Goal: Task Accomplishment & Management: Use online tool/utility

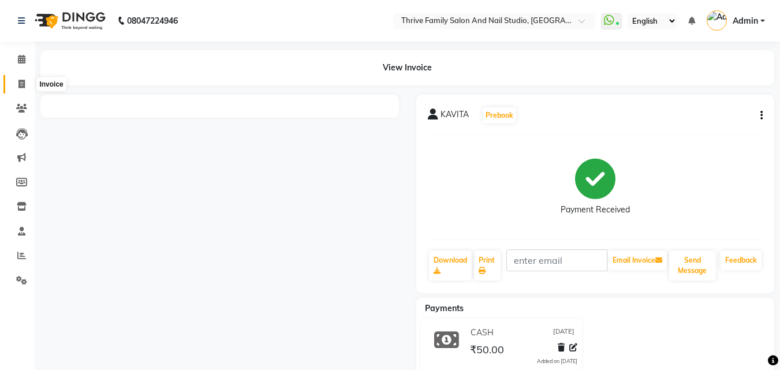
click at [20, 83] on icon at bounding box center [21, 84] width 6 height 9
select select "service"
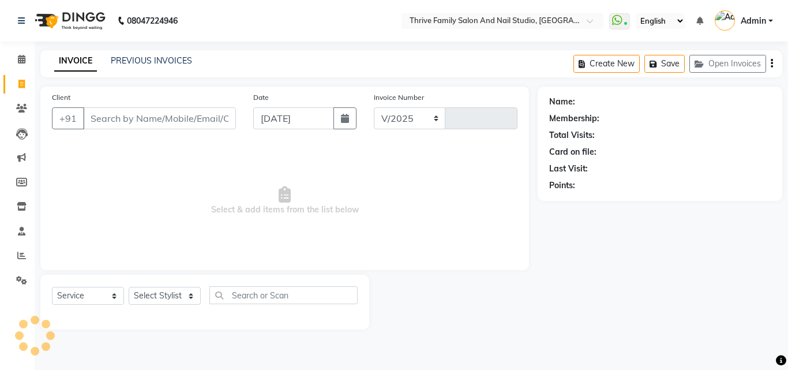
select select "5990"
type input "1743"
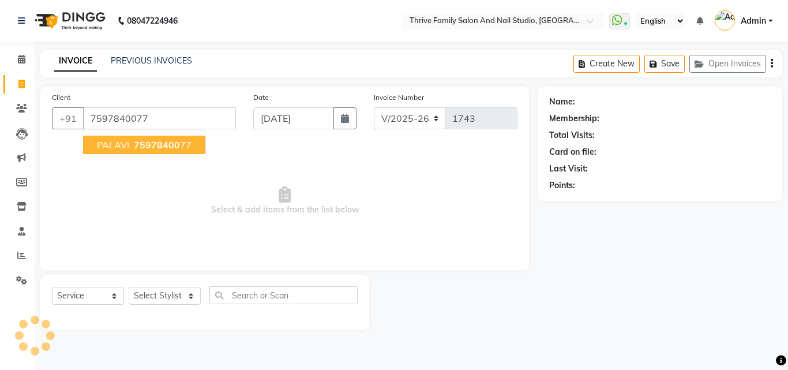
type input "7597840077"
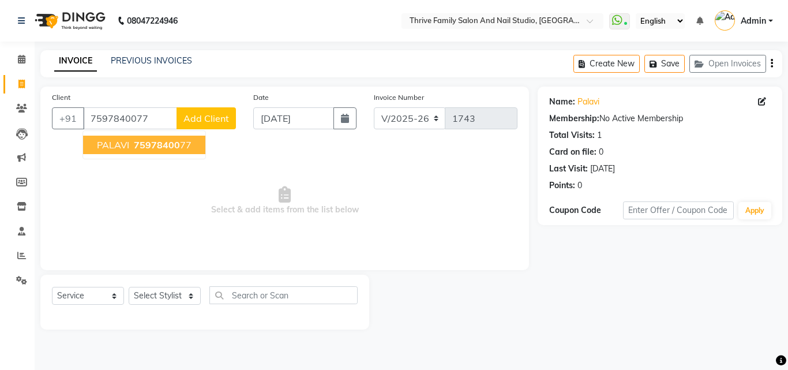
click at [104, 141] on span "PALAVI" at bounding box center [113, 145] width 32 height 12
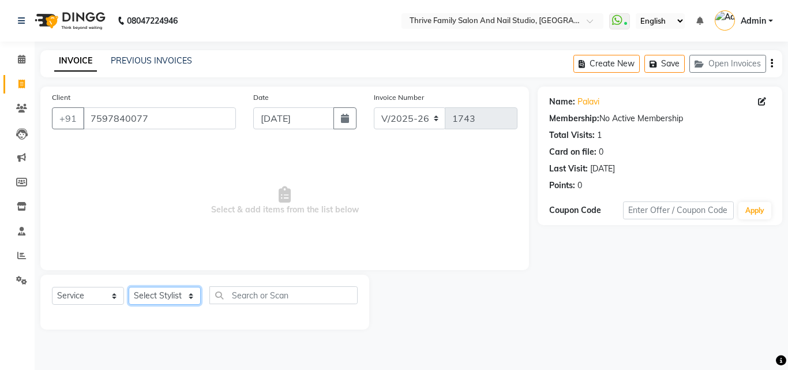
click at [143, 294] on select "Select Stylist [PERSON_NAME] [PERSON_NAME] [PERSON_NAME] Manager [PERSON_NAME] …" at bounding box center [165, 296] width 72 height 18
select select "43275"
click at [129, 287] on select "Select Stylist [PERSON_NAME] [PERSON_NAME] [PERSON_NAME] Manager [PERSON_NAME] …" at bounding box center [165, 296] width 72 height 18
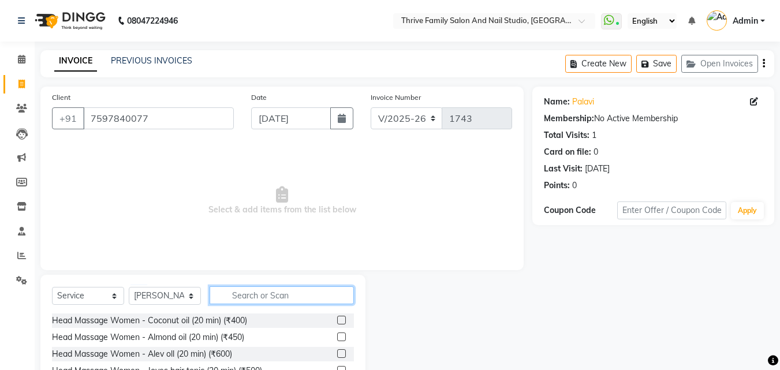
click at [229, 296] on input "text" at bounding box center [282, 295] width 144 height 18
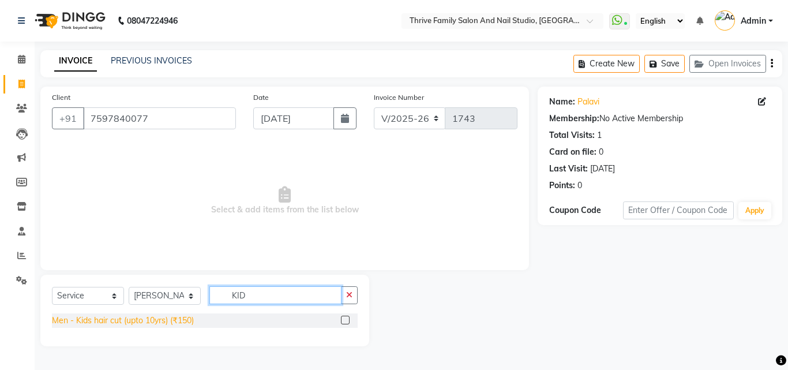
type input "KID"
click at [150, 317] on div "Men - Kids hair cut (upto 10yrs) (₹150)" at bounding box center [123, 321] width 142 height 12
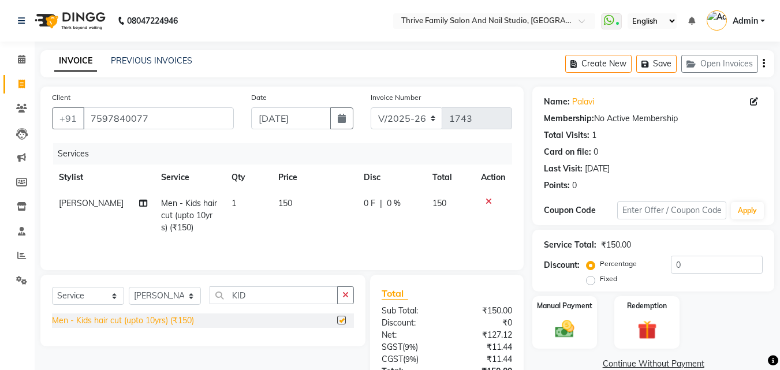
checkbox input "false"
click at [384, 329] on img at bounding box center [564, 328] width 32 height 23
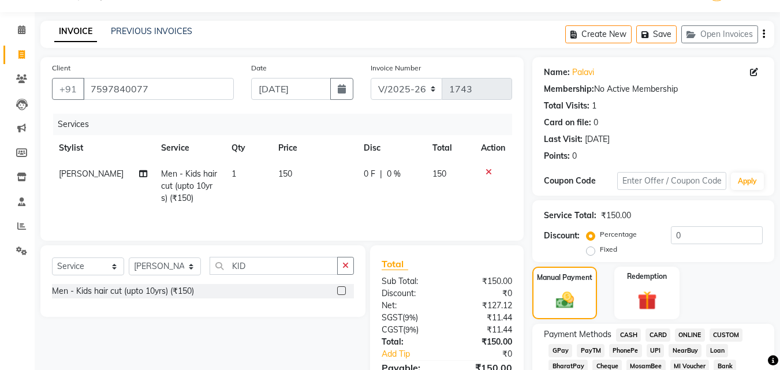
scroll to position [32, 0]
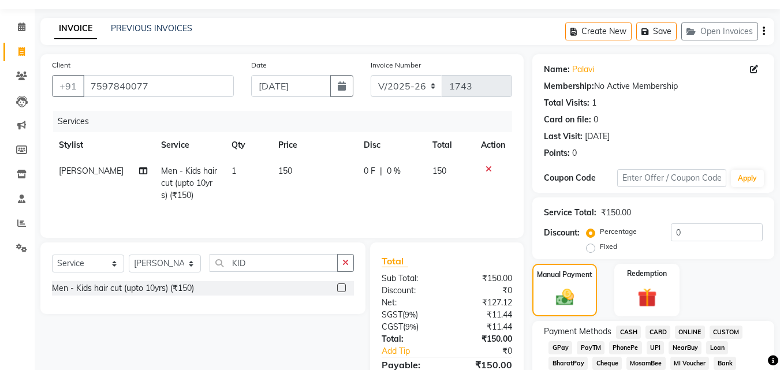
click at [384, 345] on span "PayTM" at bounding box center [591, 347] width 28 height 13
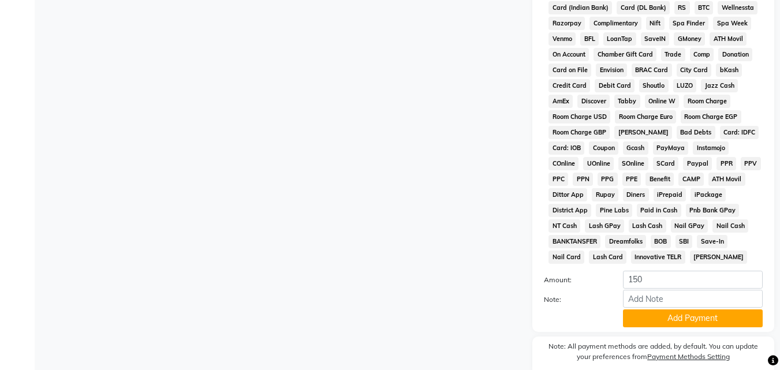
scroll to position [513, 0]
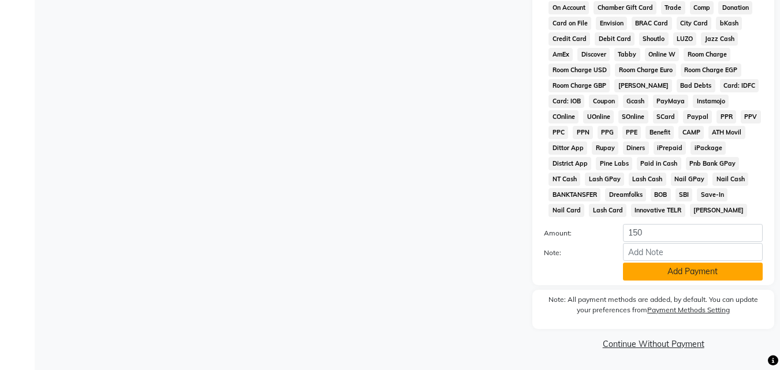
click at [384, 273] on button "Add Payment" at bounding box center [693, 272] width 140 height 18
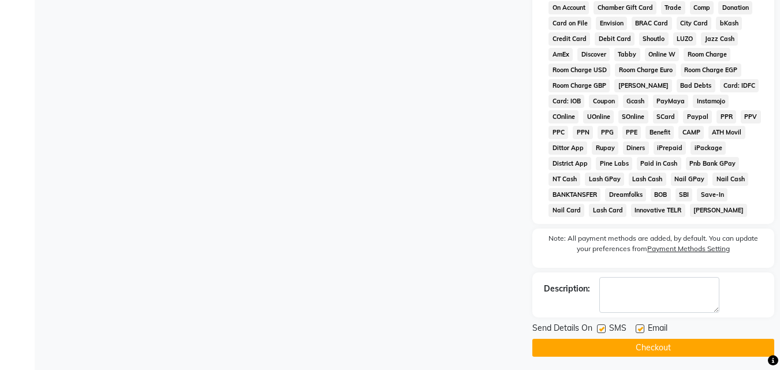
click at [384, 350] on button "Checkout" at bounding box center [653, 348] width 242 height 18
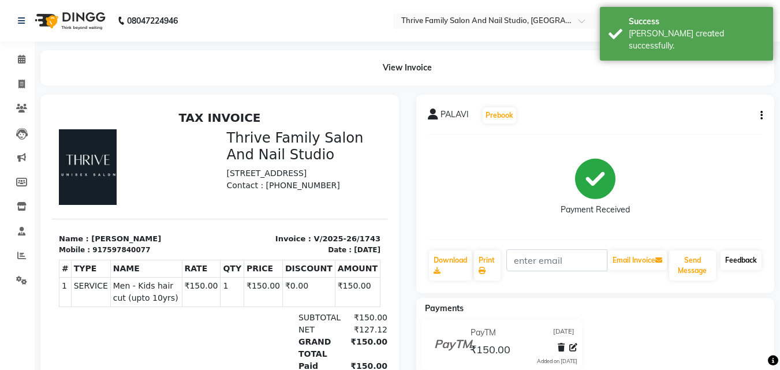
click at [384, 265] on link "Feedback" at bounding box center [740, 261] width 41 height 20
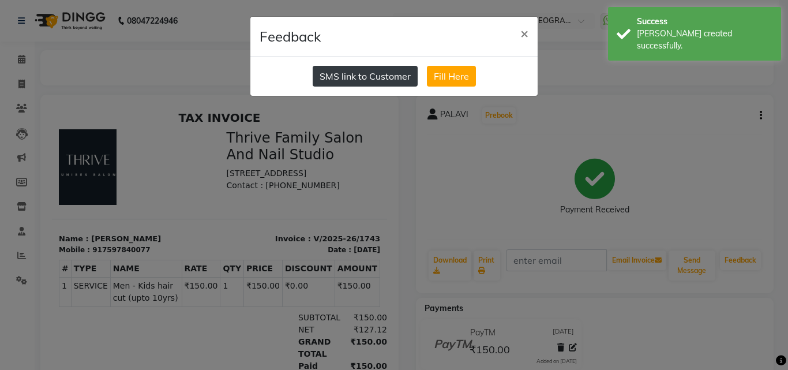
click at [357, 72] on button "SMS link to Customer" at bounding box center [365, 76] width 105 height 21
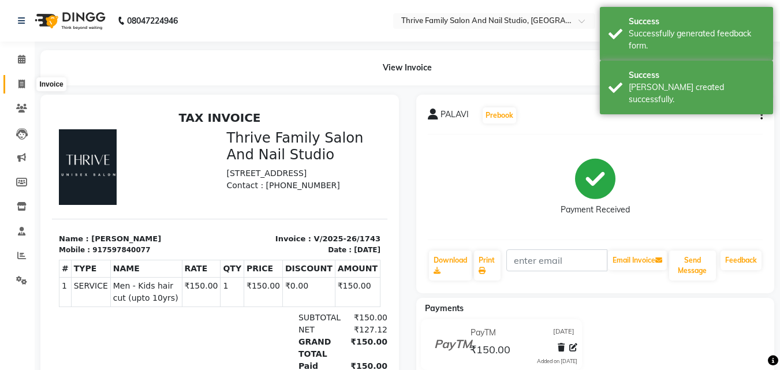
click at [23, 84] on icon at bounding box center [21, 84] width 6 height 9
select select "service"
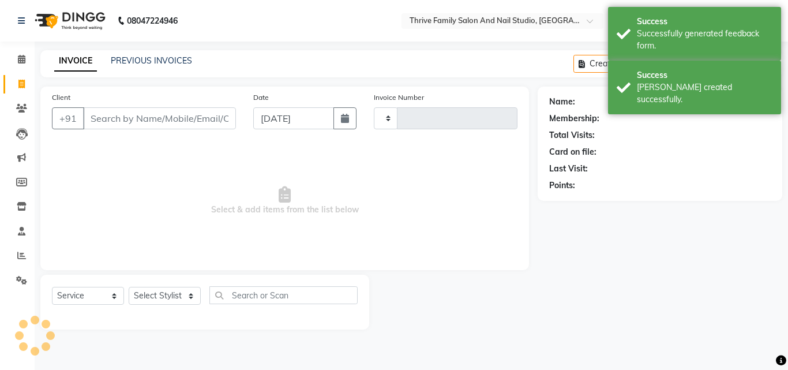
type input "1744"
select select "5990"
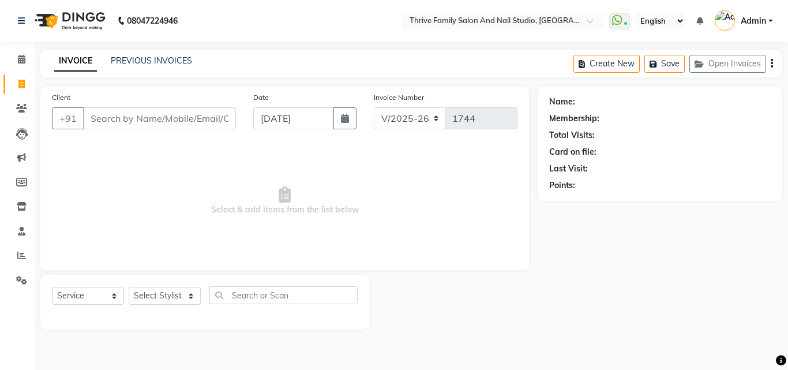
click at [103, 121] on input "Client" at bounding box center [159, 118] width 153 height 22
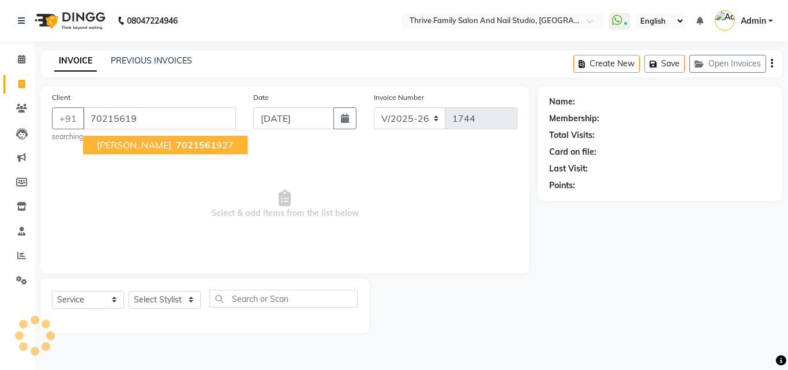
click at [131, 154] on button "[PERSON_NAME] 7021561 927" at bounding box center [165, 145] width 165 height 18
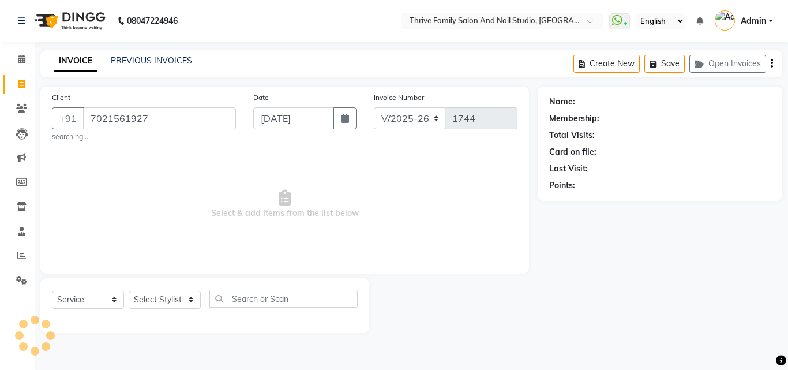
type input "7021561927"
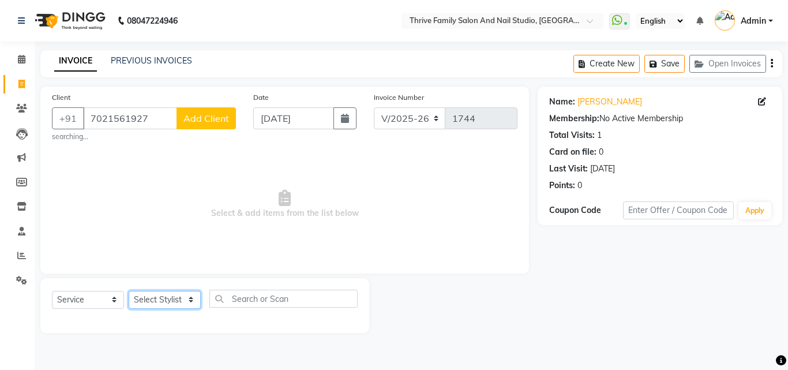
click at [171, 308] on select "Select Stylist [PERSON_NAME] [PERSON_NAME] [PERSON_NAME] Manager [PERSON_NAME] …" at bounding box center [165, 300] width 72 height 18
select select "77558"
click at [129, 291] on select "Select Stylist [PERSON_NAME] [PERSON_NAME] [PERSON_NAME] Manager [PERSON_NAME] …" at bounding box center [165, 300] width 72 height 18
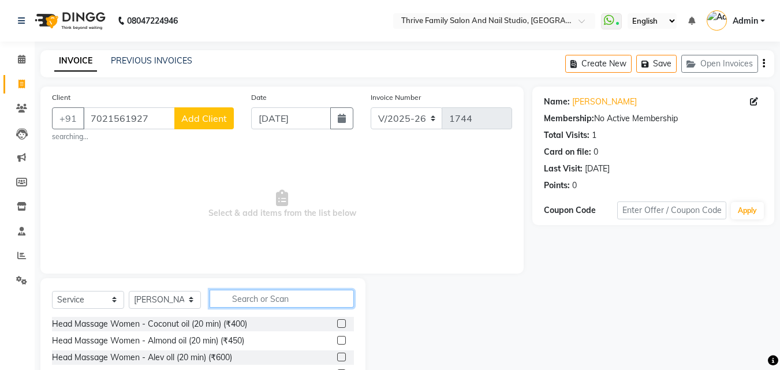
click at [260, 296] on input "text" at bounding box center [282, 299] width 144 height 18
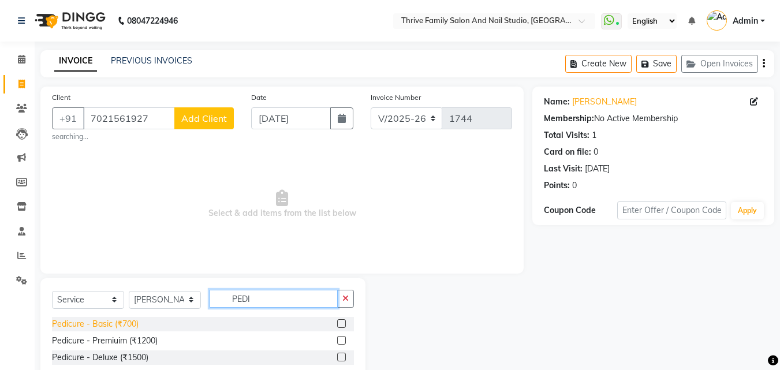
type input "PEDI"
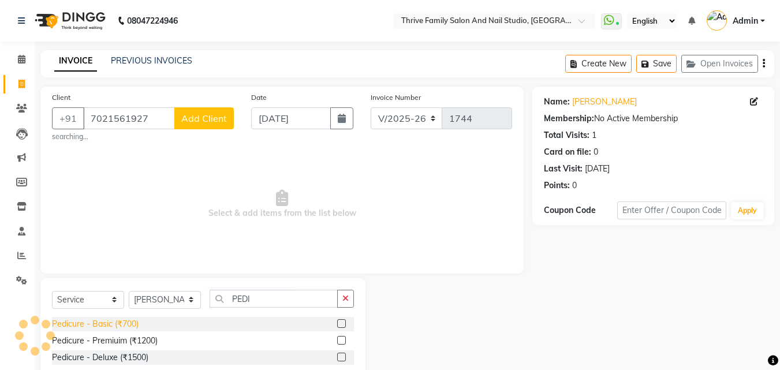
click at [114, 325] on div "Pedicure - Basic (₹700)" at bounding box center [95, 324] width 87 height 12
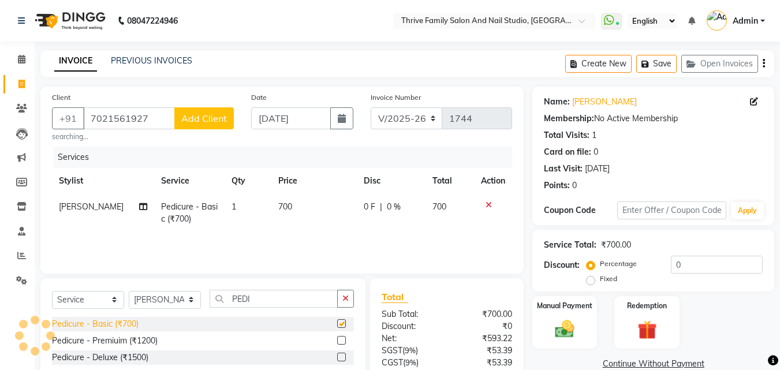
checkbox input "false"
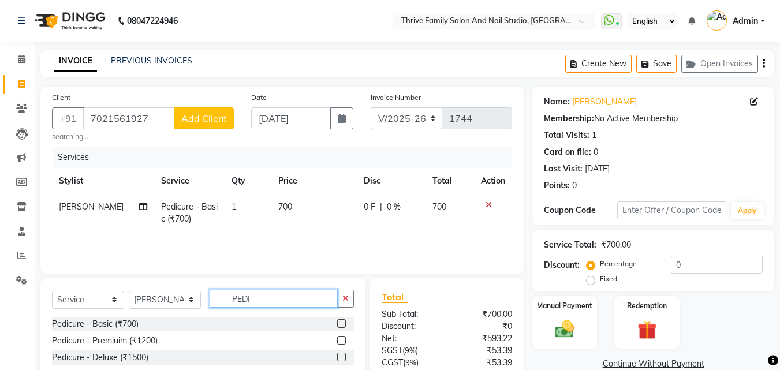
click at [266, 300] on input "PEDI" at bounding box center [274, 299] width 128 height 18
type input "P"
type input "MANI"
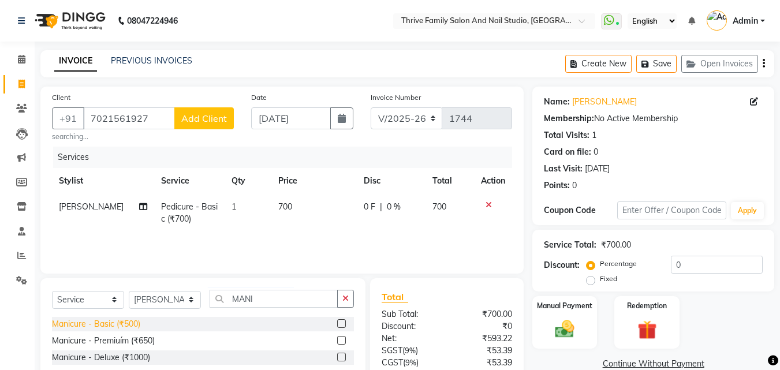
click at [120, 327] on div "Manicure - Basic (₹500)" at bounding box center [96, 324] width 88 height 12
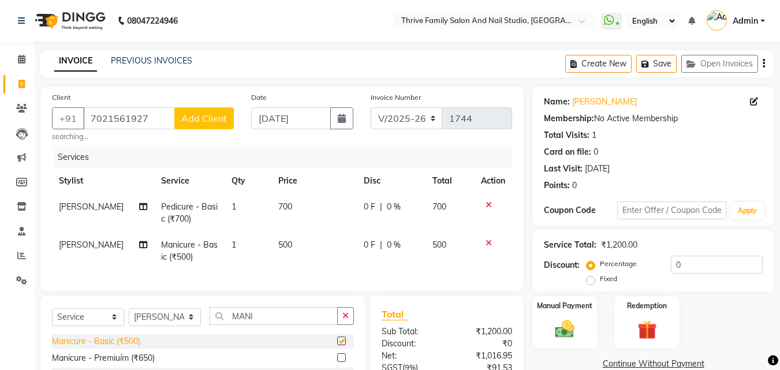
checkbox input "false"
click at [384, 260] on input "0" at bounding box center [717, 265] width 92 height 18
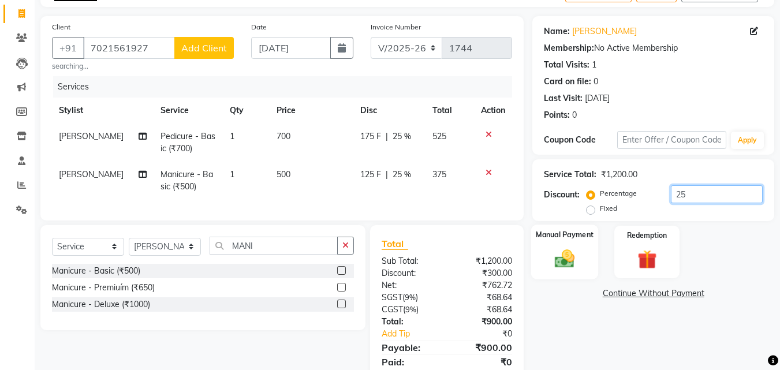
scroll to position [75, 0]
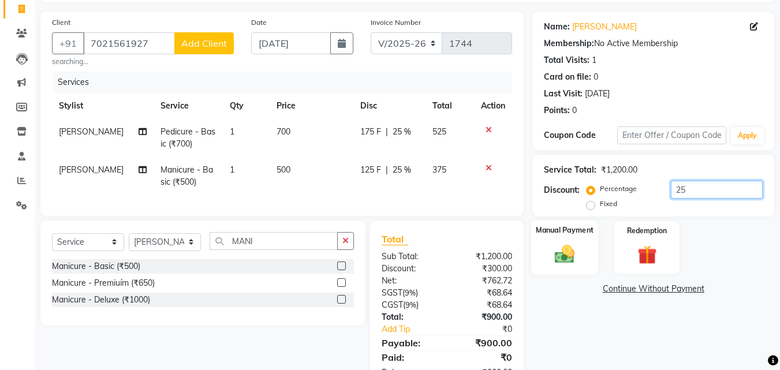
type input "25"
click at [384, 248] on img at bounding box center [564, 253] width 32 height 23
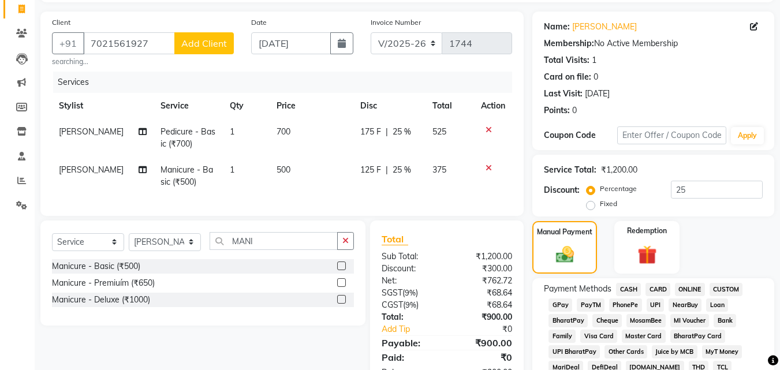
click at [384, 290] on span "CASH" at bounding box center [628, 289] width 25 height 13
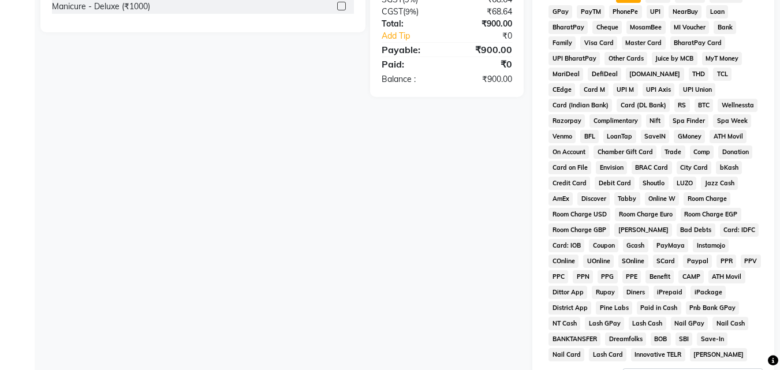
scroll to position [513, 0]
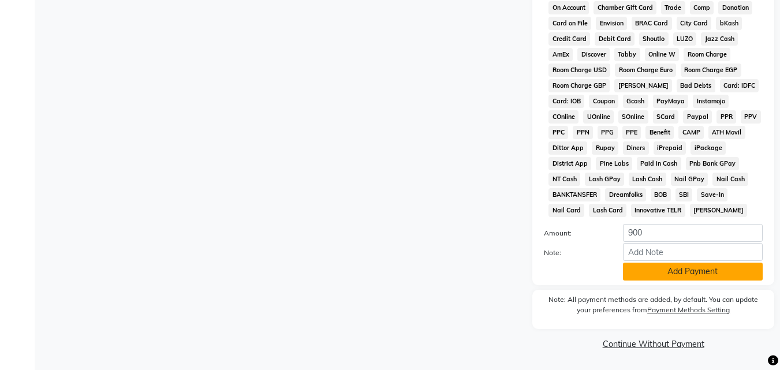
click at [384, 270] on button "Add Payment" at bounding box center [693, 272] width 140 height 18
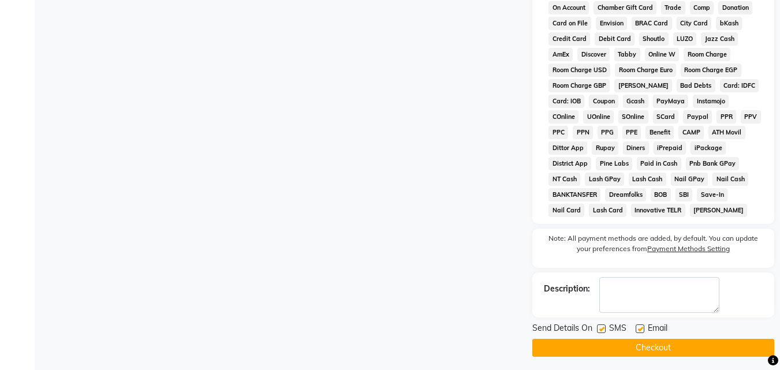
click at [384, 345] on button "Checkout" at bounding box center [653, 348] width 242 height 18
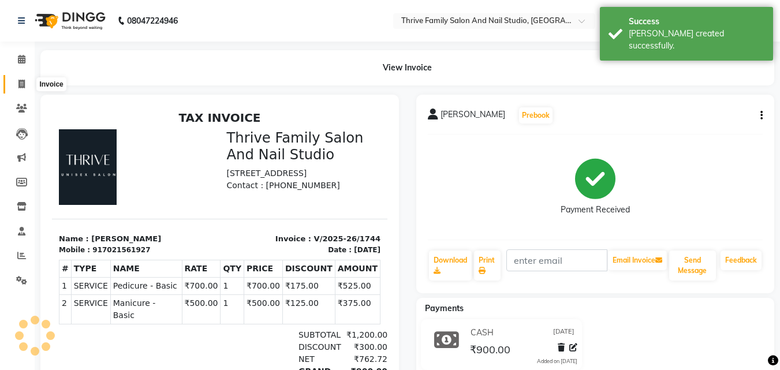
click at [17, 85] on span at bounding box center [22, 84] width 20 height 13
select select "service"
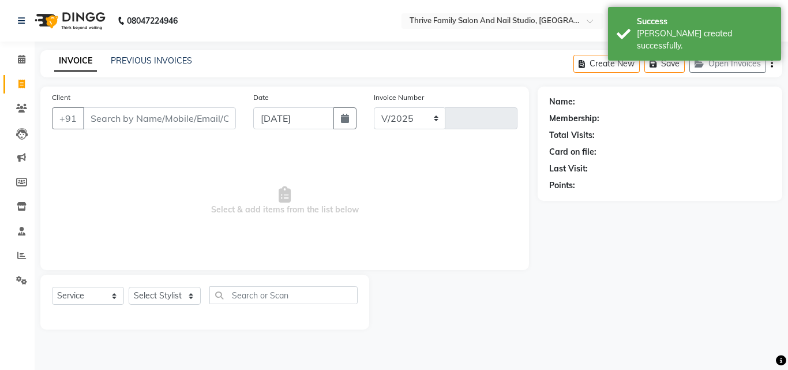
select select "5990"
type input "1745"
